Goal: Task Accomplishment & Management: Use online tool/utility

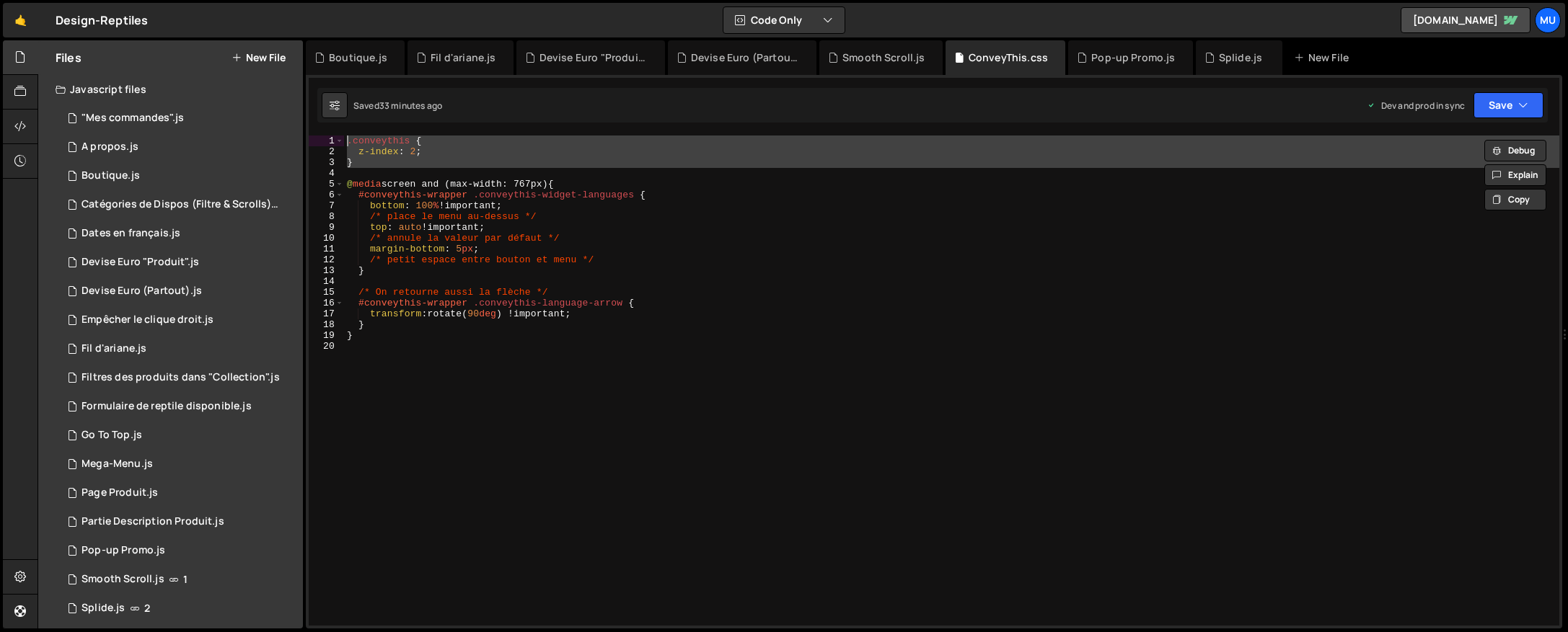
drag, startPoint x: 0, startPoint y: 0, endPoint x: 1159, endPoint y: 134, distance: 1166.7
click at [1004, 300] on div ".conveythis { z-index : 2 ; } @ media screen and (max-width: 767px) { #conveyth…" at bounding box center [951, 391] width 1215 height 512
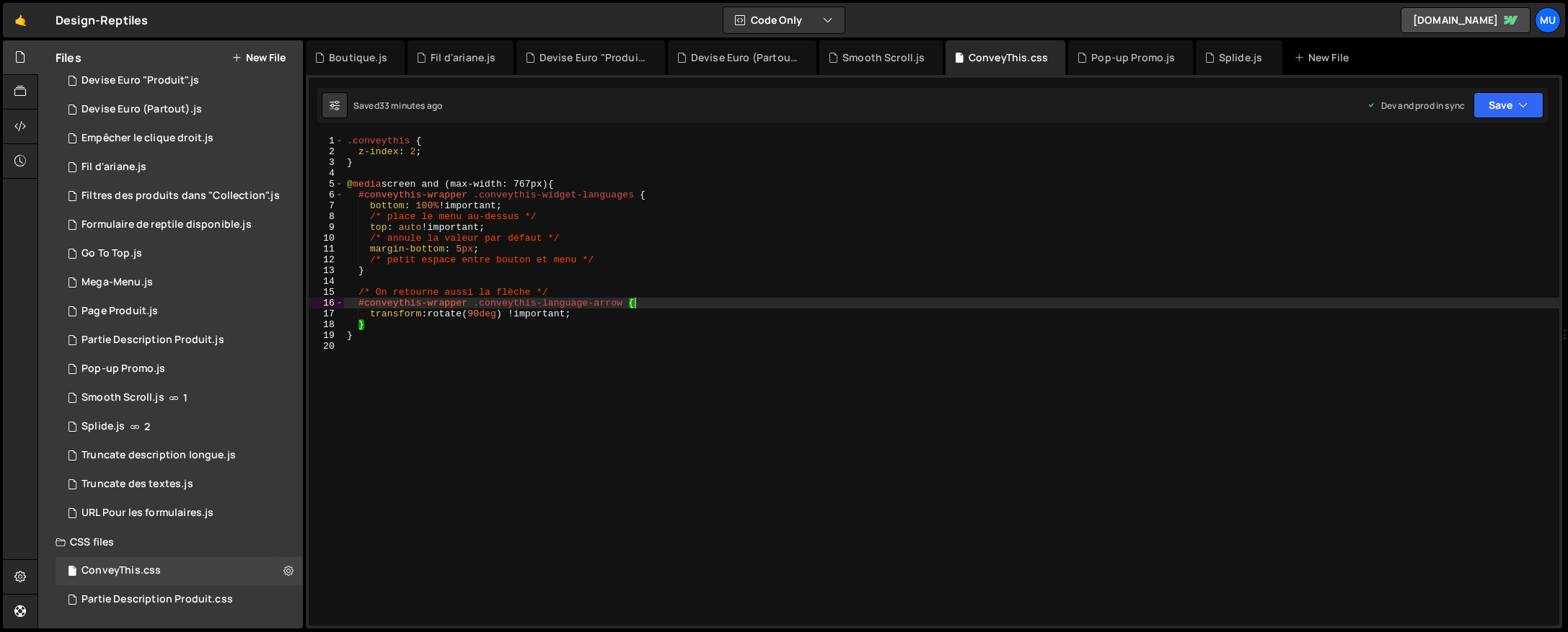
click at [862, 189] on div ".conveythis { z-index : 2 ; } @ media screen and (max-width: 767px) { #conveyth…" at bounding box center [951, 391] width 1215 height 512
type textarea "#conveythis-wrapper .conveythis-widget-languages {"
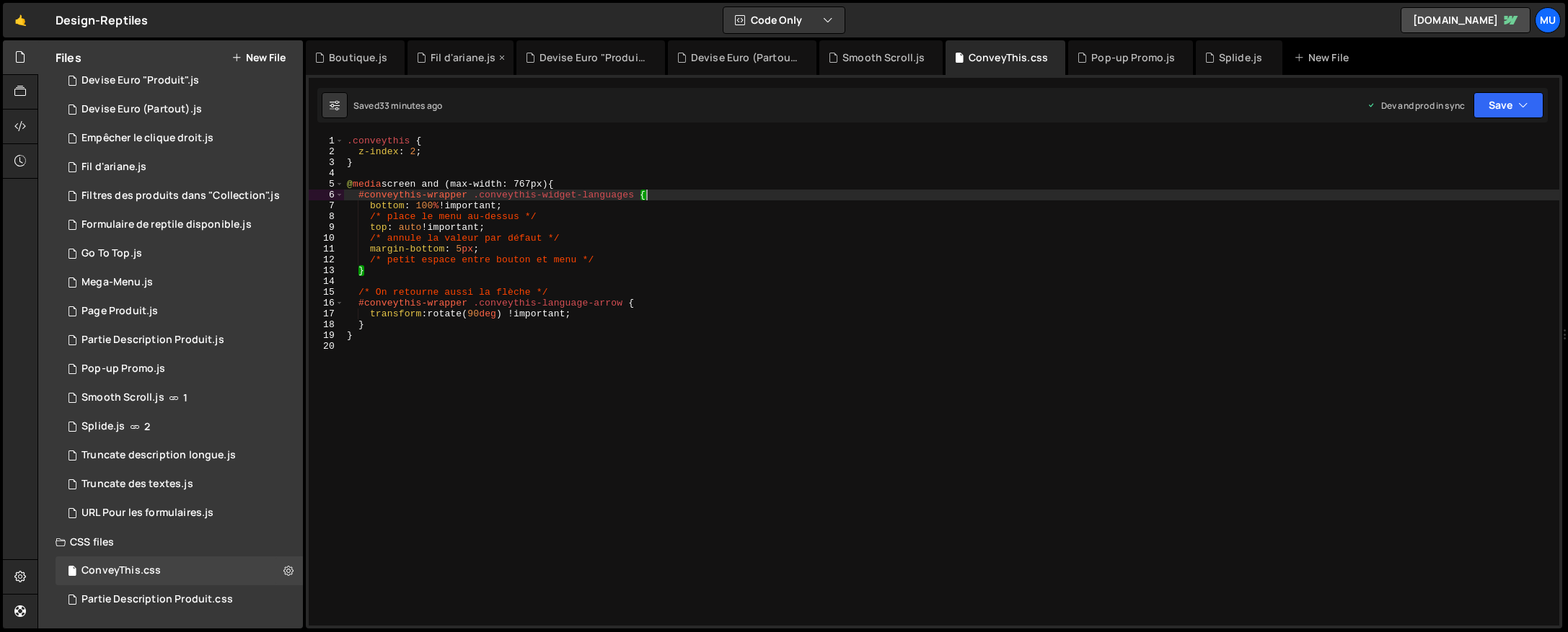
click at [425, 71] on div "Fil d'ariane.js" at bounding box center [460, 57] width 106 height 34
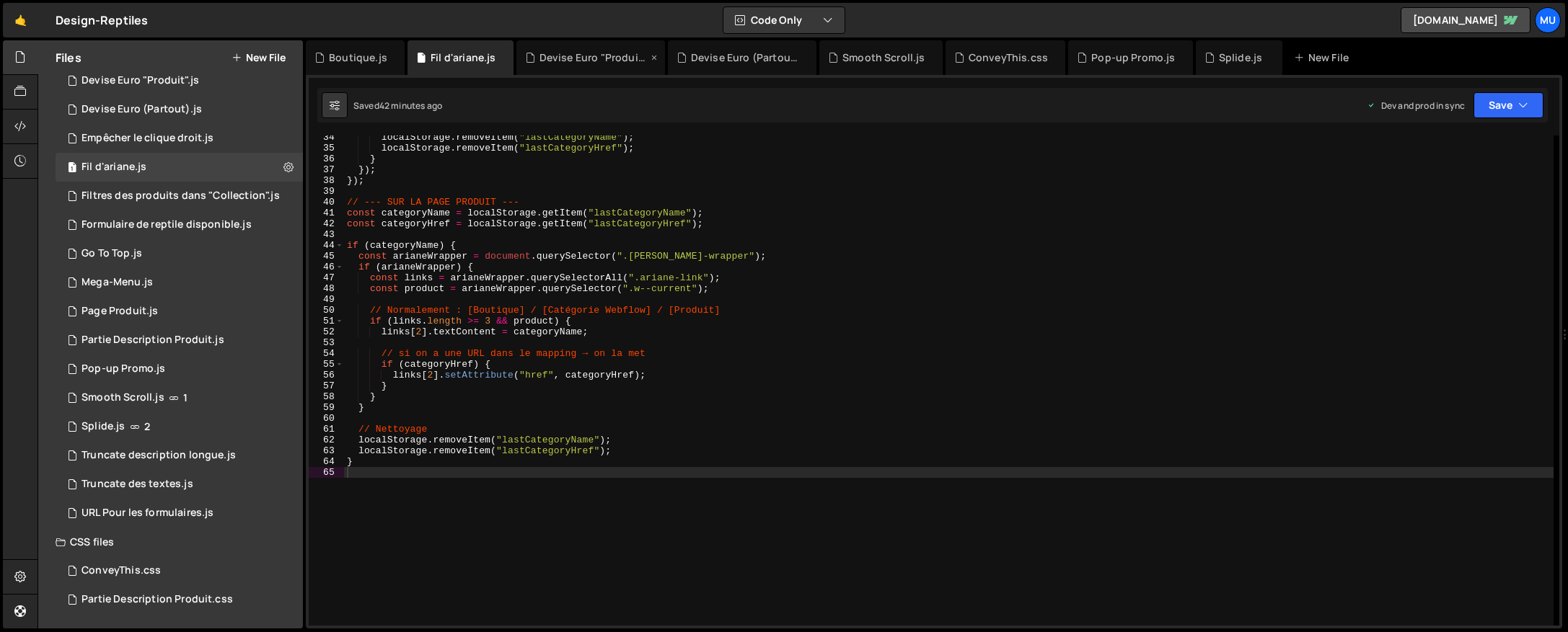
click at [650, 56] on icon at bounding box center [654, 57] width 10 height 14
click at [651, 56] on icon at bounding box center [654, 57] width 10 height 14
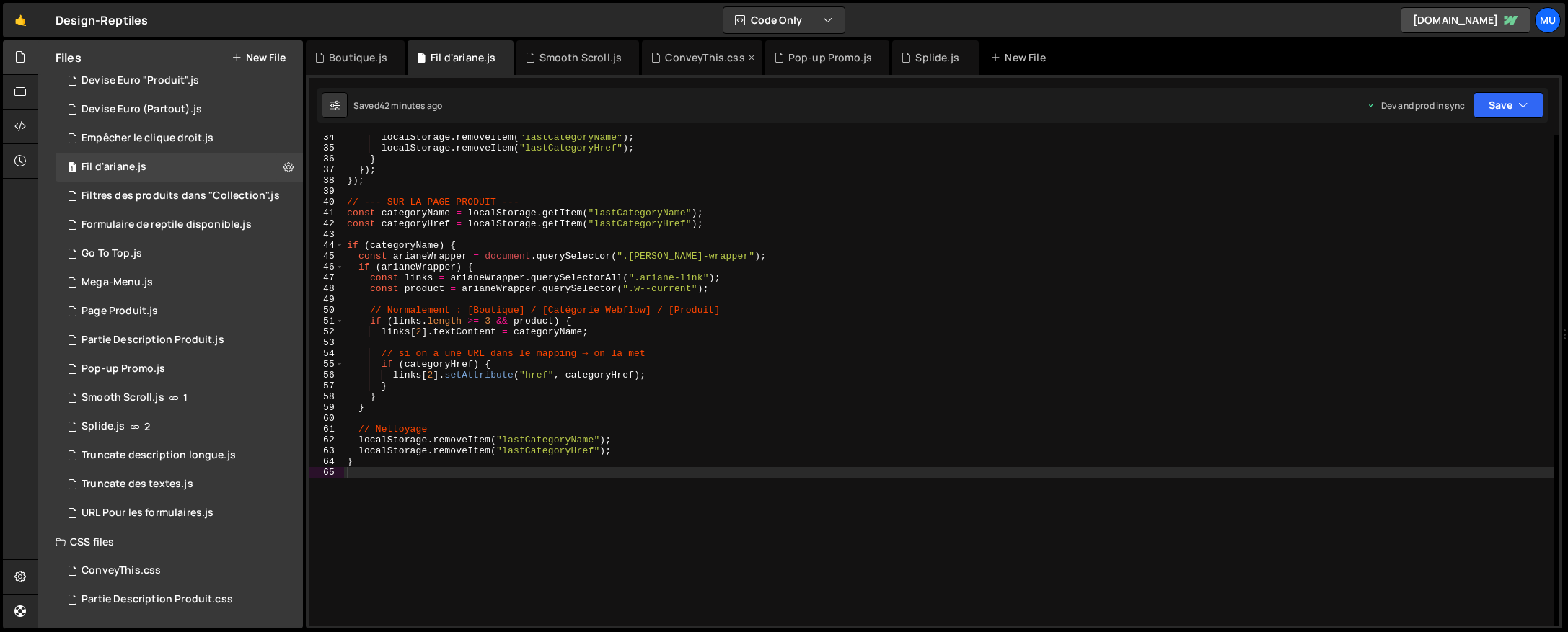
click at [0, 0] on icon at bounding box center [0, 0] width 0 height 0
click at [623, 55] on icon at bounding box center [625, 57] width 10 height 14
click at [625, 55] on icon at bounding box center [629, 57] width 10 height 14
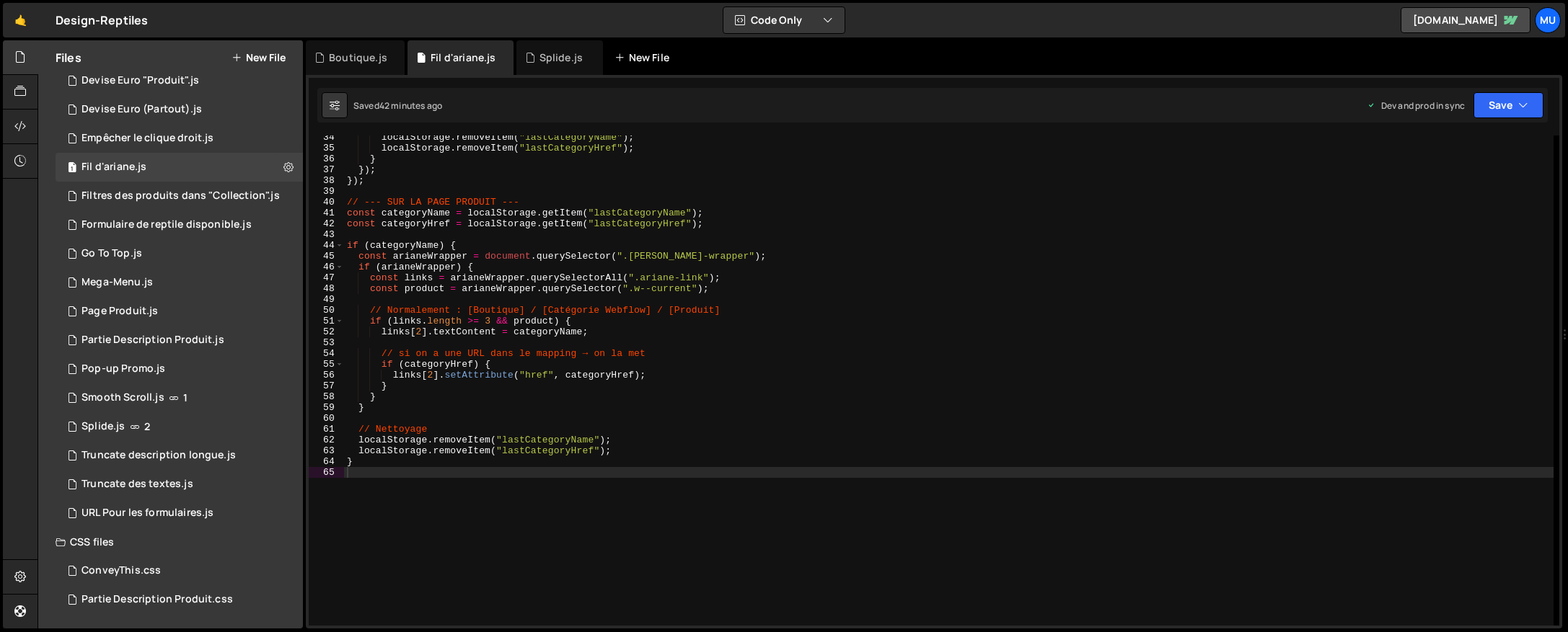
click at [623, 55] on div "New File" at bounding box center [645, 57] width 61 height 14
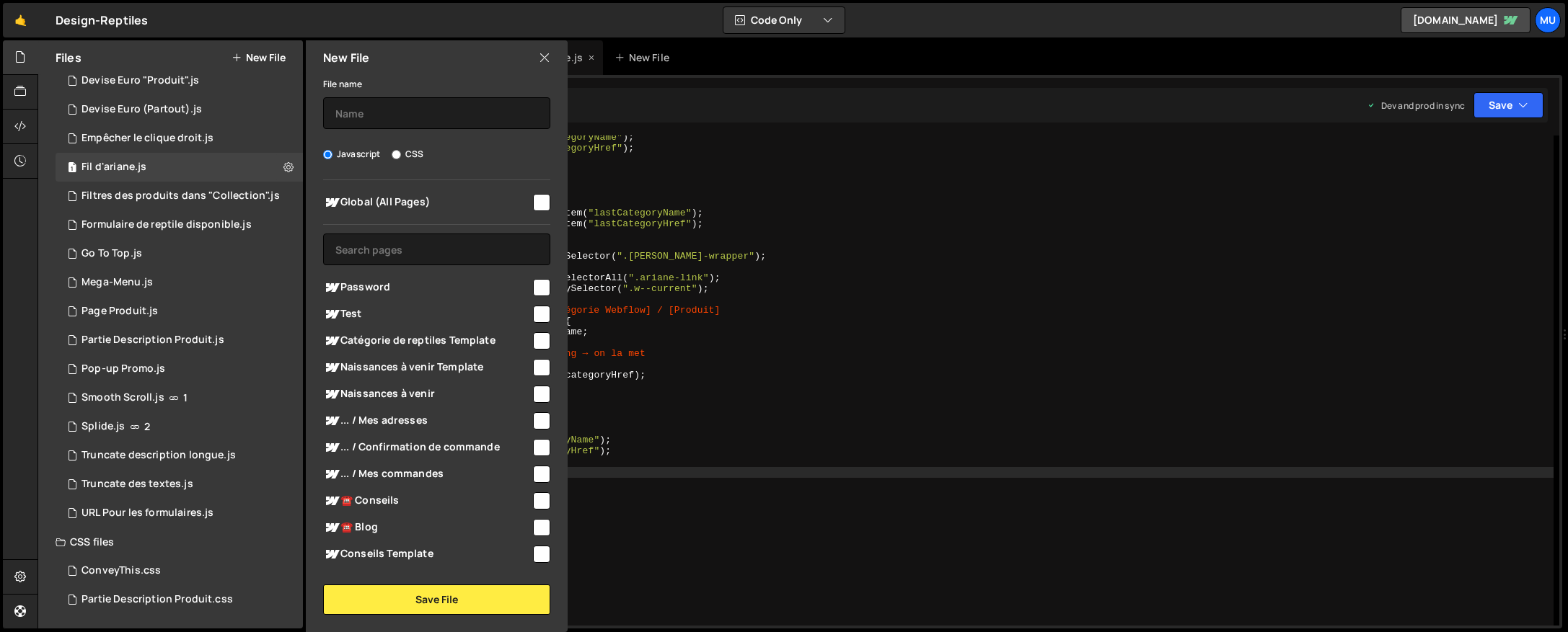
click at [587, 52] on icon at bounding box center [591, 57] width 10 height 14
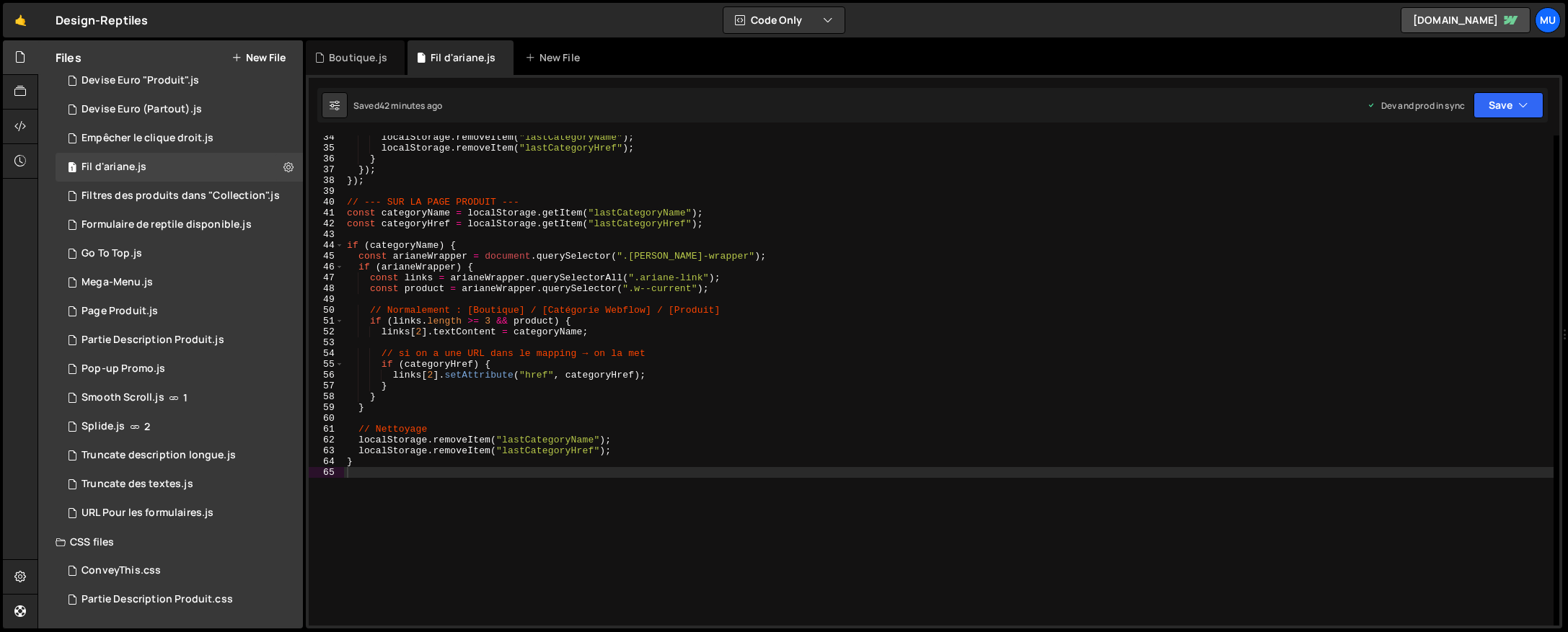
drag, startPoint x: 394, startPoint y: 59, endPoint x: 408, endPoint y: 81, distance: 26.1
click at [0, 0] on icon at bounding box center [0, 0] width 0 height 0
click at [519, 241] on div "localStorage . removeItem ( "lastCategoryName" ) ; localStorage . removeItem ( …" at bounding box center [949, 387] width 1210 height 512
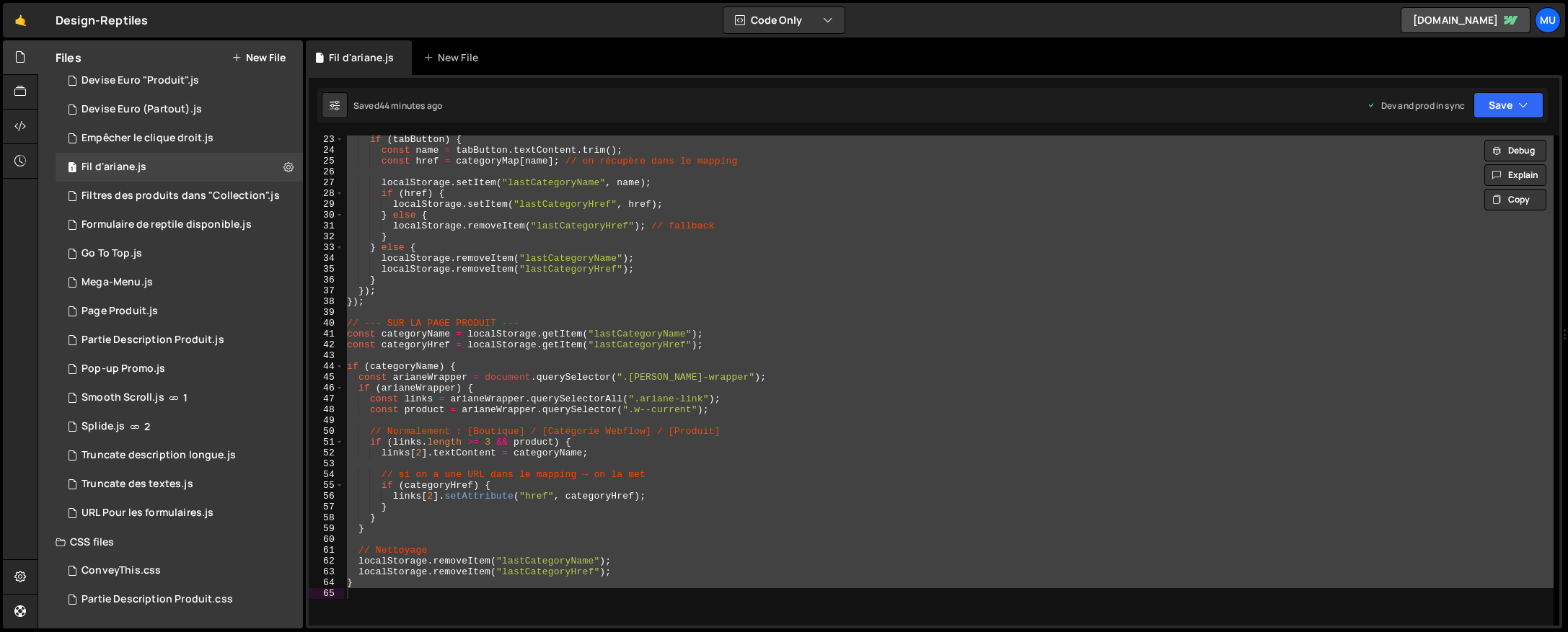
scroll to position [240, 0]
click at [950, 367] on div "if ( tabButton ) { const name = tabButton . textContent . trim ( ) ; const href…" at bounding box center [949, 380] width 1210 height 491
type textarea "if (categoryName) {"
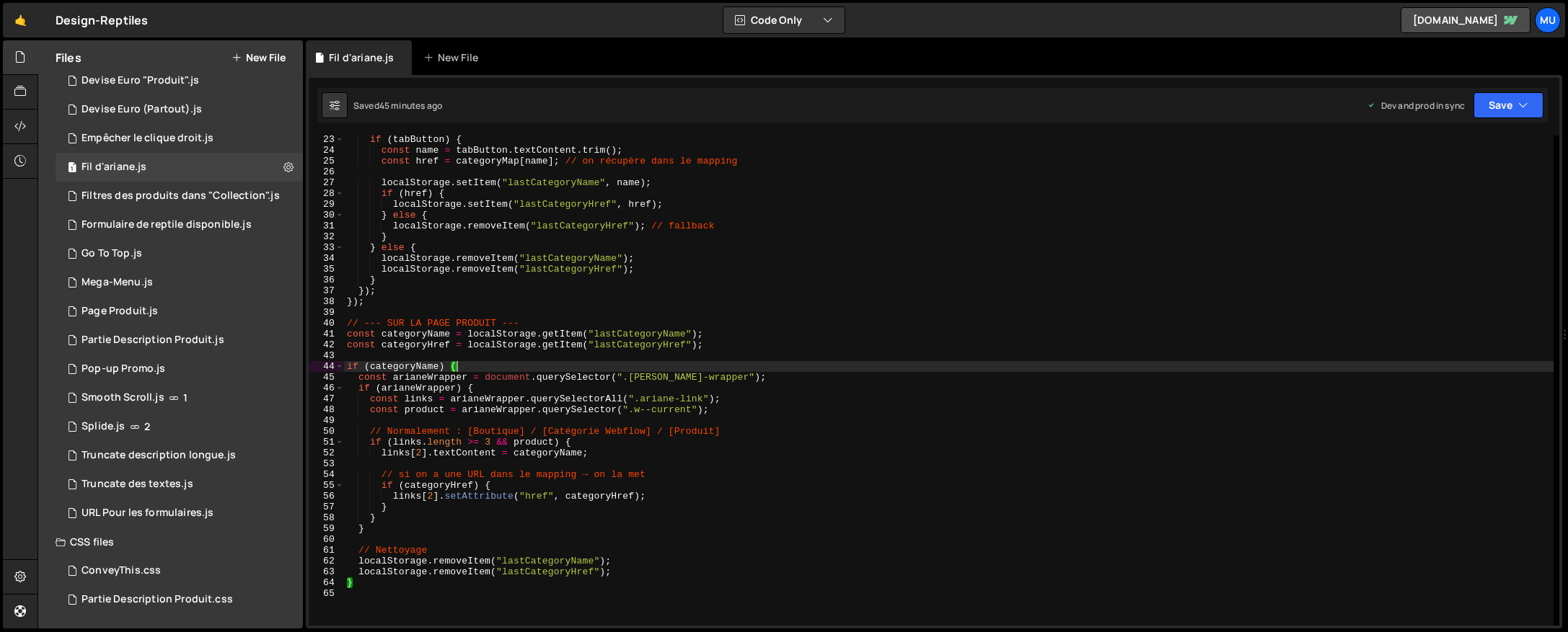
click at [805, 354] on div "if ( tabButton ) { const name = tabButton . textContent . trim ( ) ; const href…" at bounding box center [949, 389] width 1210 height 512
type textarea "}"
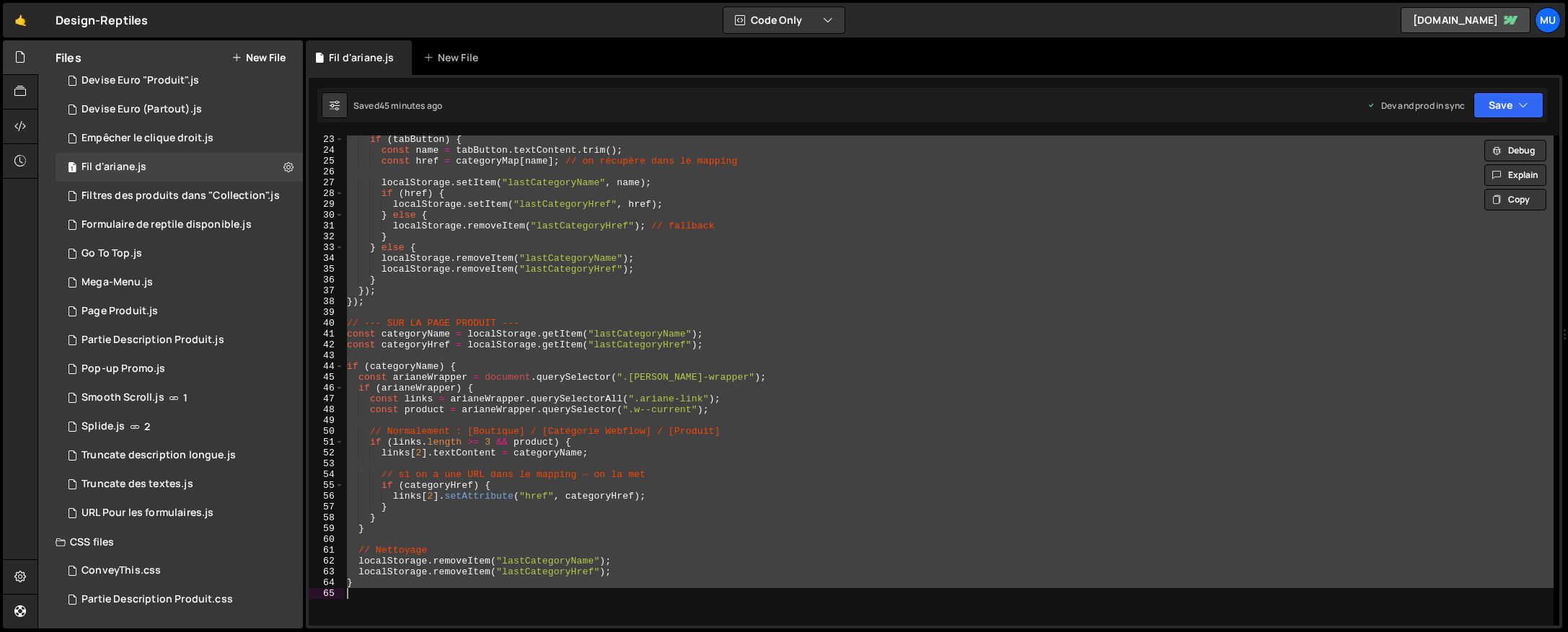
paste textarea
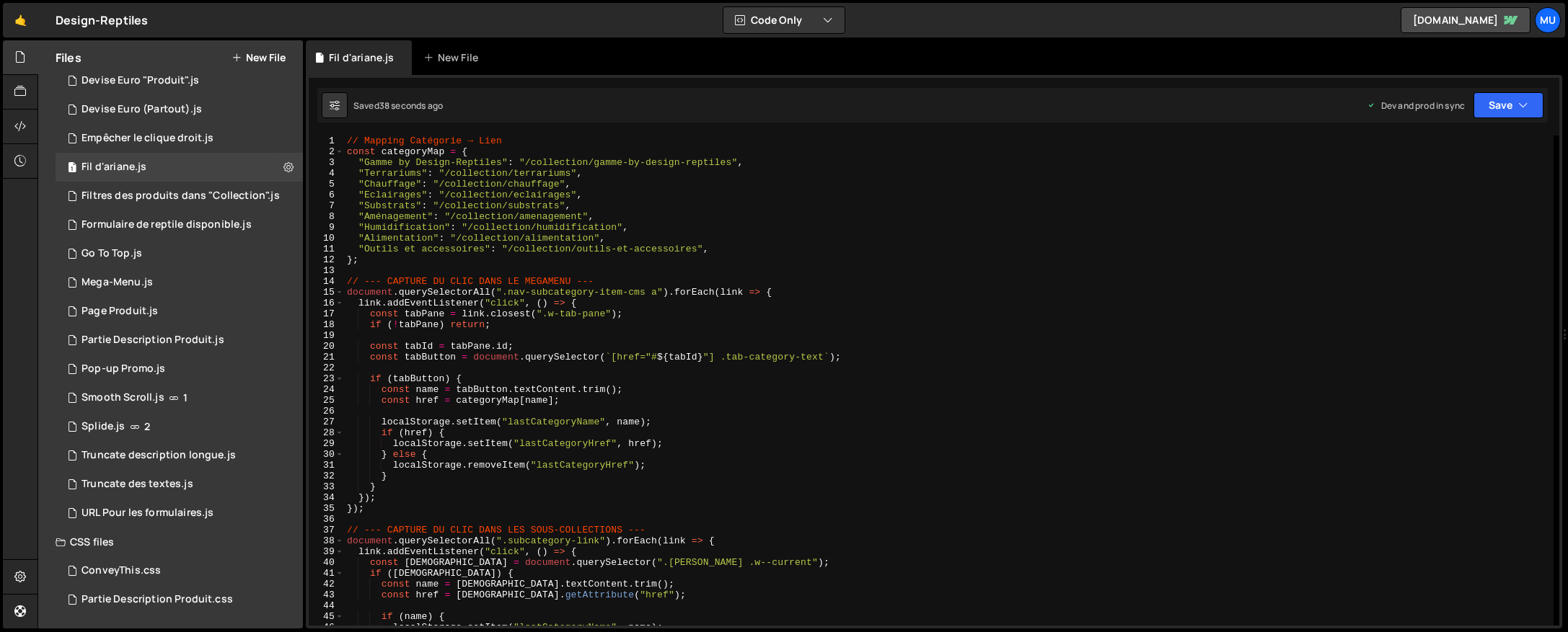
scroll to position [0, 0]
click at [557, 185] on div "// Mapping Catégorie → Lien const categoryMap = { "Gamme by Design-Reptiles" : …" at bounding box center [949, 391] width 1210 height 512
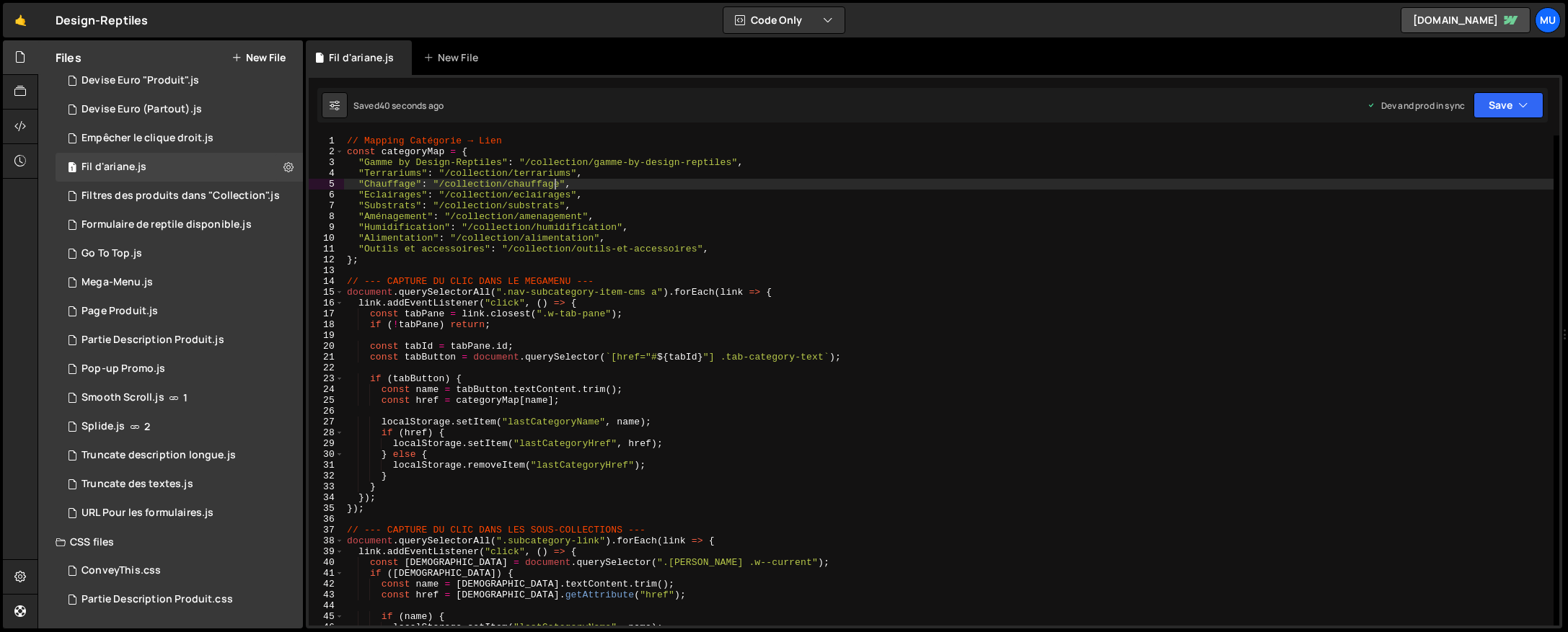
click at [569, 193] on div "// Mapping Catégorie → Lien const categoryMap = { "Gamme by Design-Reptiles" : …" at bounding box center [949, 391] width 1210 height 512
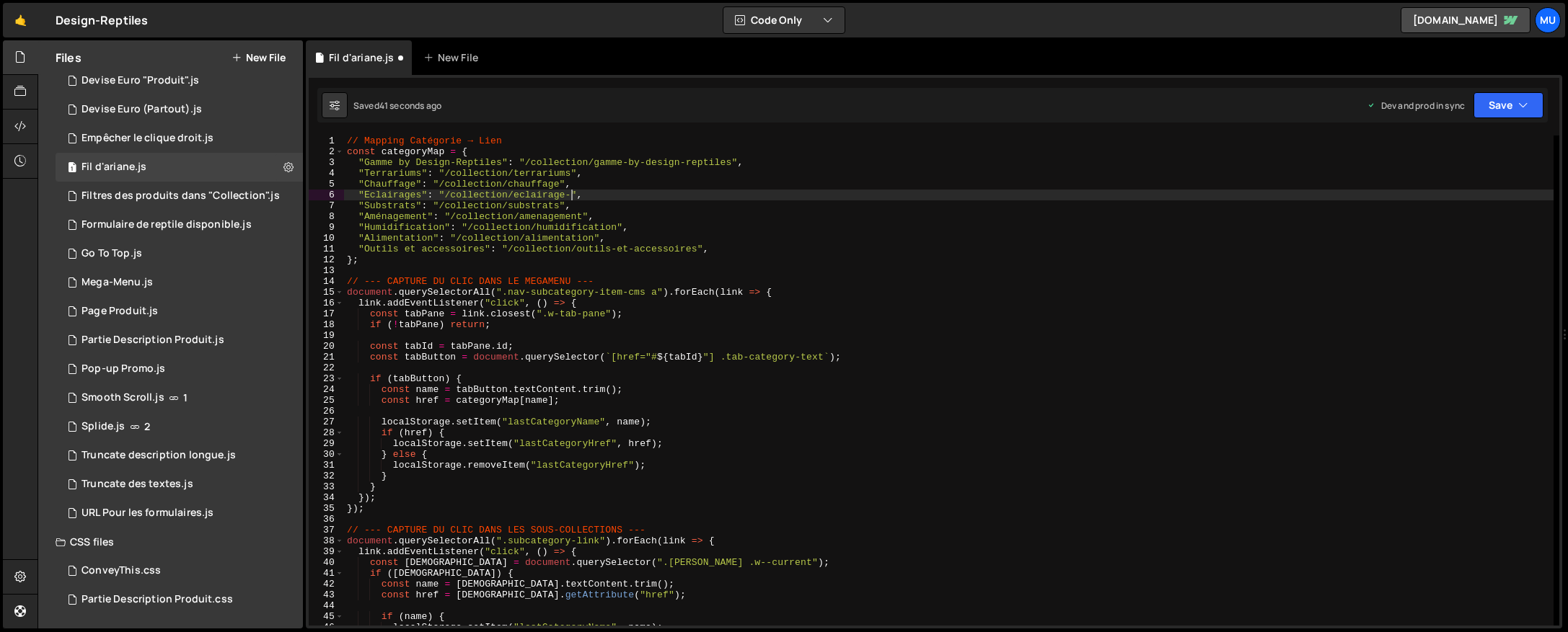
scroll to position [0, 17]
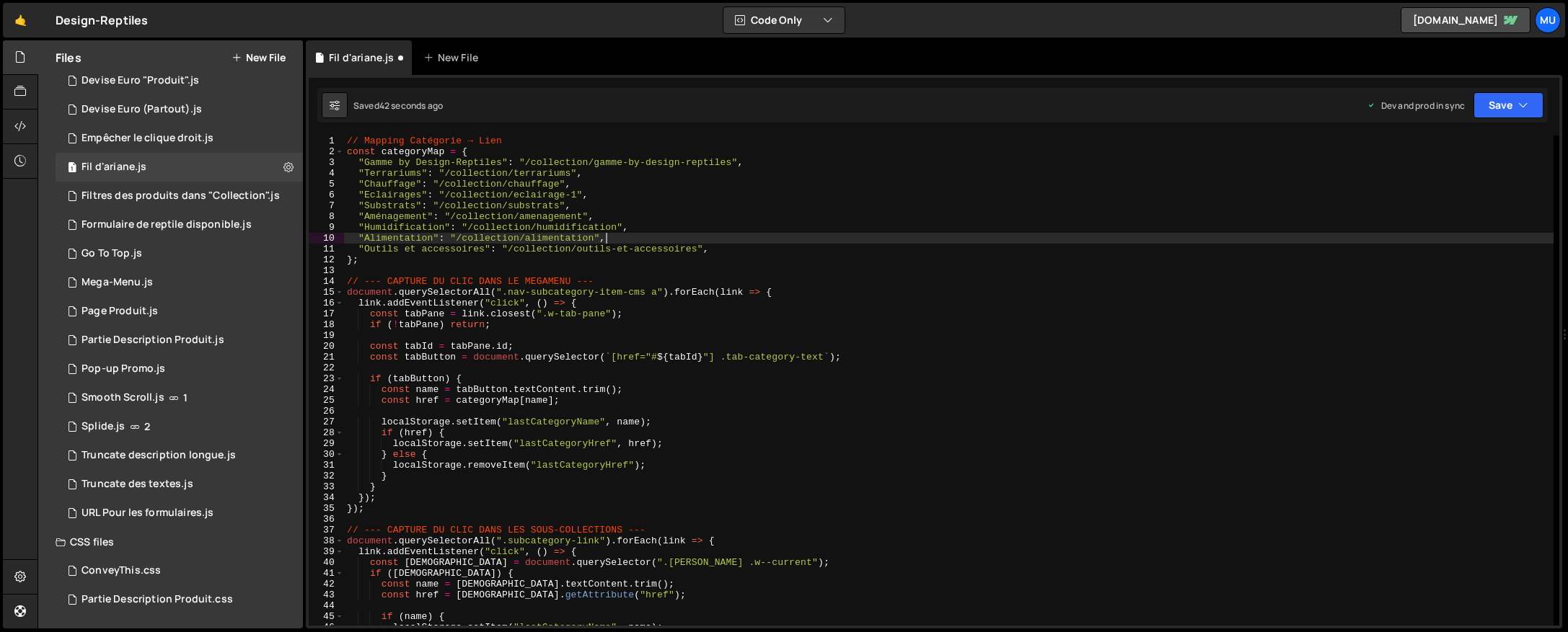
click at [746, 240] on div "// Mapping Catégorie → Lien const categoryMap = { "Gamme by Design-Reptiles" : …" at bounding box center [949, 391] width 1210 height 512
click at [564, 195] on div "// Mapping Catégorie → Lien const categoryMap = { "Gamme by Design-Reptiles" : …" at bounding box center [949, 391] width 1210 height 512
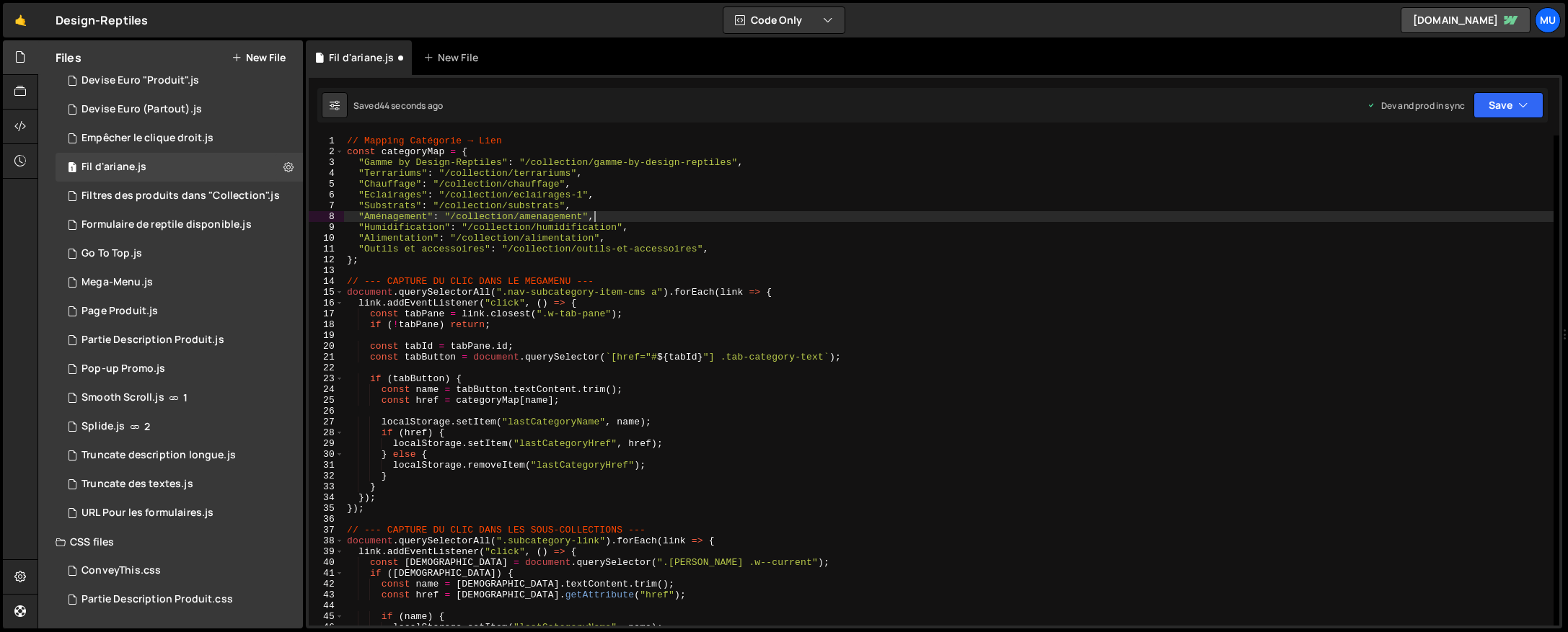
click at [894, 221] on div "// Mapping Catégorie → Lien const categoryMap = { "Gamme by Design-Reptiles" : …" at bounding box center [949, 391] width 1210 height 512
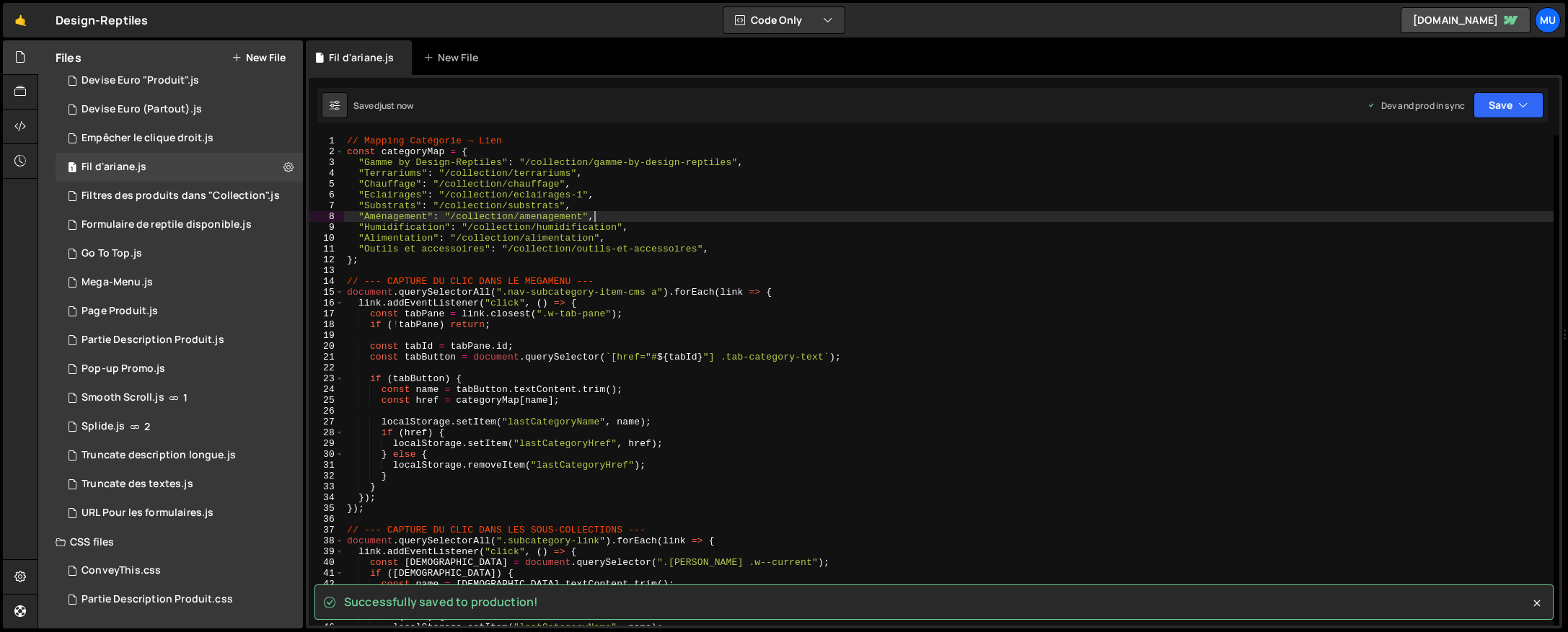
type textarea ""Aménagement": "/collection/amenagement","
